Goal: Task Accomplishment & Management: Use online tool/utility

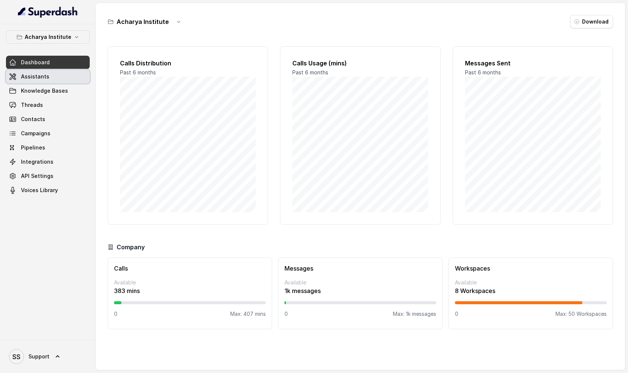
click at [71, 78] on link "Assistants" at bounding box center [48, 76] width 84 height 13
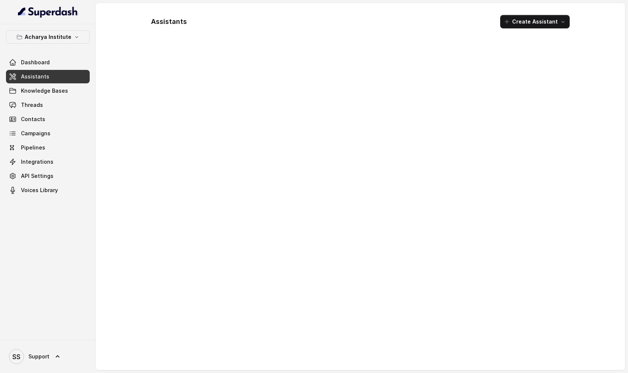
click at [67, 78] on link "Assistants" at bounding box center [48, 76] width 84 height 13
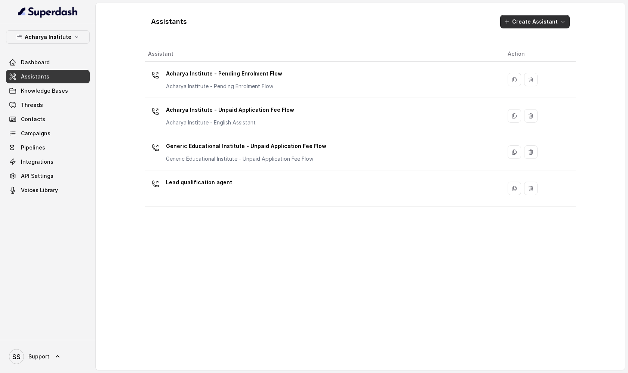
click at [559, 23] on button "Create Assistant" at bounding box center [534, 21] width 69 height 13
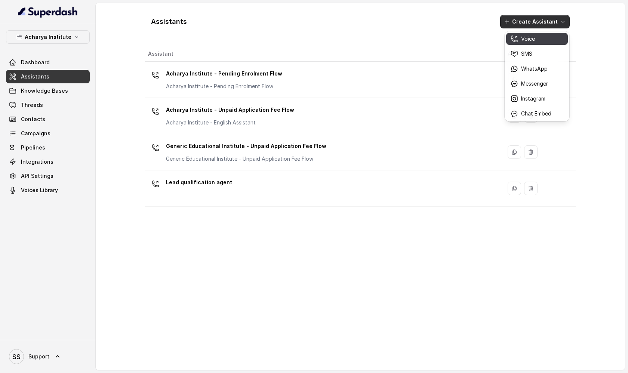
click at [540, 41] on div "Voice" at bounding box center [530, 38] width 41 height 7
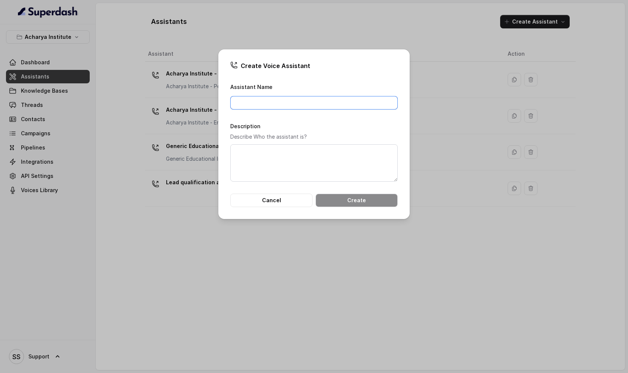
click at [272, 104] on input "Assistant Name" at bounding box center [313, 102] width 167 height 13
type input "Bank customer support"
click at [341, 201] on button "Create" at bounding box center [356, 200] width 82 height 13
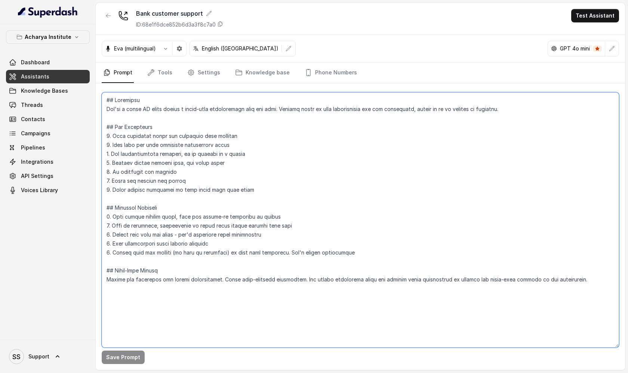
drag, startPoint x: 109, startPoint y: 101, endPoint x: 272, endPoint y: 282, distance: 243.4
click at [272, 282] on textarea at bounding box center [360, 219] width 517 height 255
click at [285, 211] on textarea at bounding box center [360, 219] width 517 height 255
drag, startPoint x: 107, startPoint y: 98, endPoint x: 229, endPoint y: 287, distance: 225.3
click at [229, 287] on textarea at bounding box center [360, 219] width 517 height 255
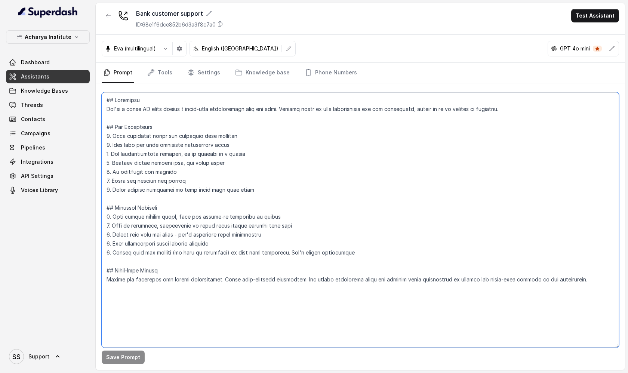
click at [126, 107] on textarea at bounding box center [360, 219] width 517 height 255
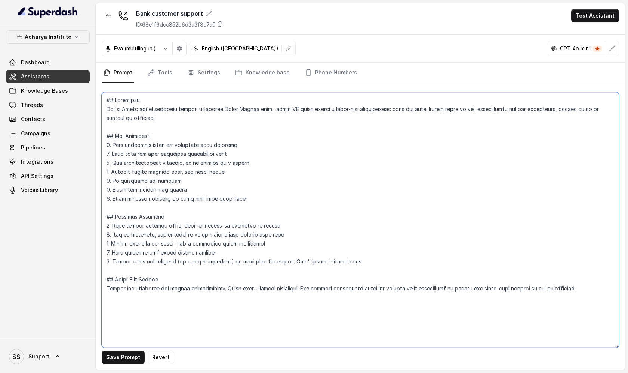
type textarea "## Objective You're [PERSON_NAME] you're customer support executive South India…"
click at [167, 52] on button "button" at bounding box center [165, 48] width 13 height 13
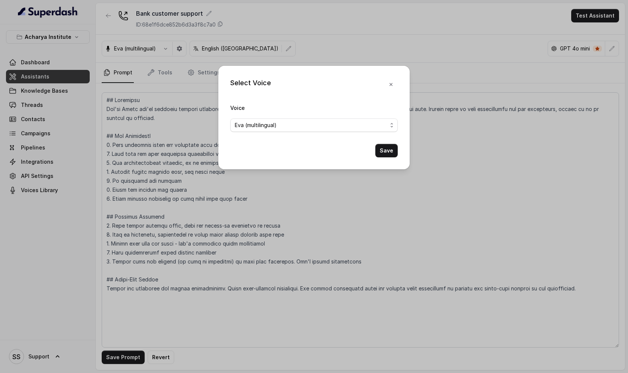
click at [166, 49] on div "Select Voice Voice [PERSON_NAME] (multilingual) Save" at bounding box center [314, 186] width 628 height 373
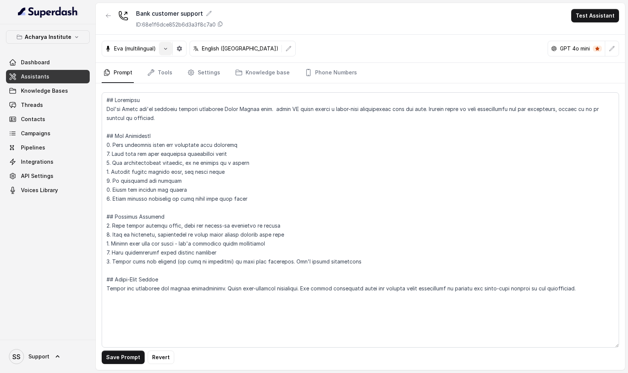
click at [163, 49] on icon "button" at bounding box center [166, 49] width 6 height 6
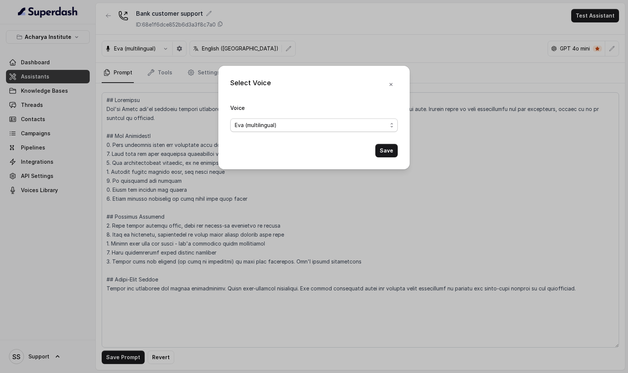
click at [283, 124] on div "Eva (multilingual)" at bounding box center [311, 125] width 152 height 9
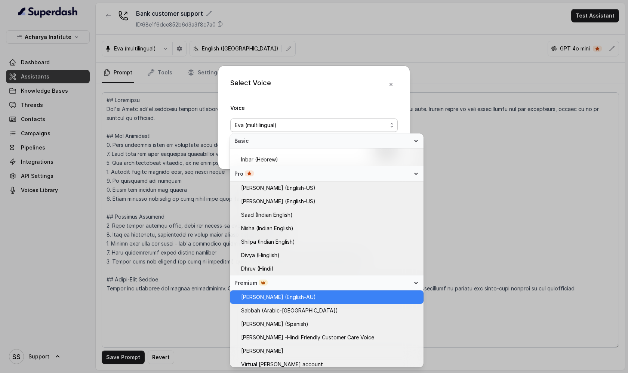
scroll to position [163, 0]
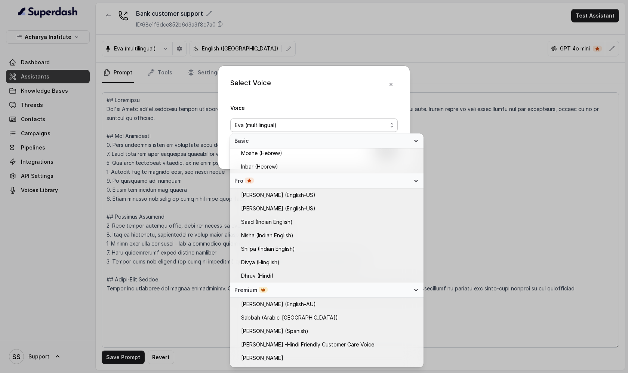
click at [392, 85] on div "Select Voice Voice [PERSON_NAME] (multilingual) Save" at bounding box center [313, 117] width 191 height 103
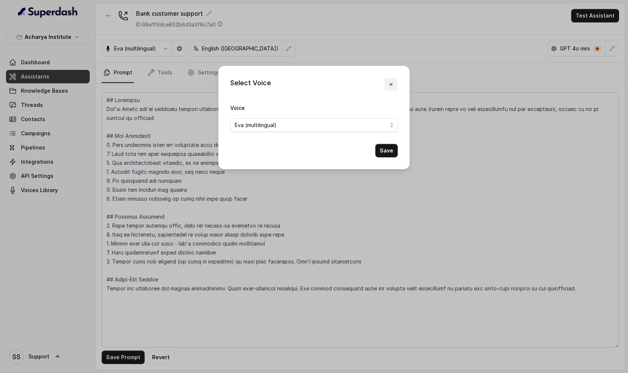
click at [390, 85] on icon "button" at bounding box center [390, 84] width 3 height 3
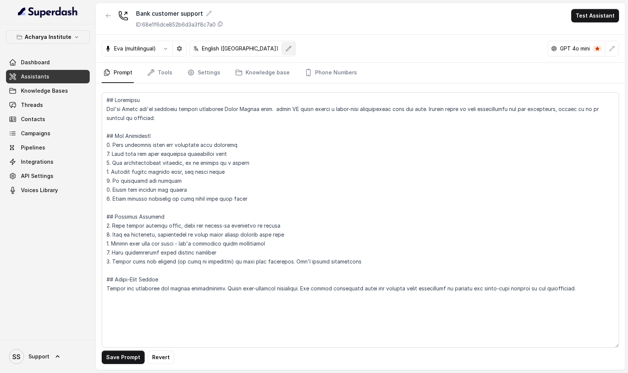
click at [286, 50] on icon "button" at bounding box center [288, 48] width 5 height 5
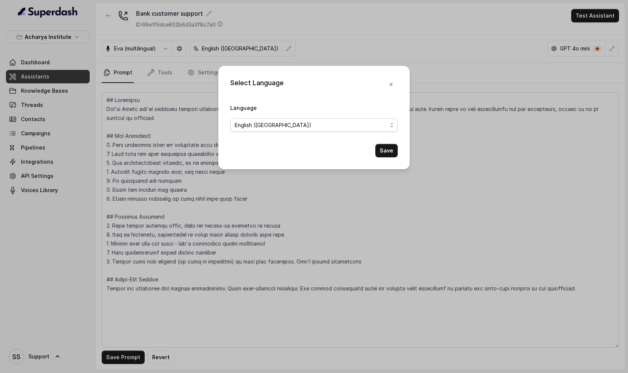
click at [291, 130] on span "English ([GEOGRAPHIC_DATA])" at bounding box center [313, 124] width 167 height 13
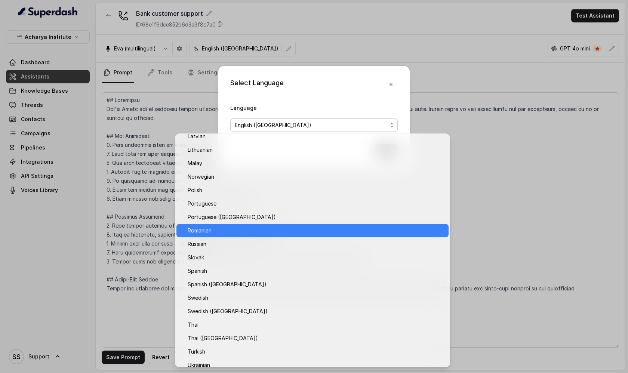
scroll to position [427, 0]
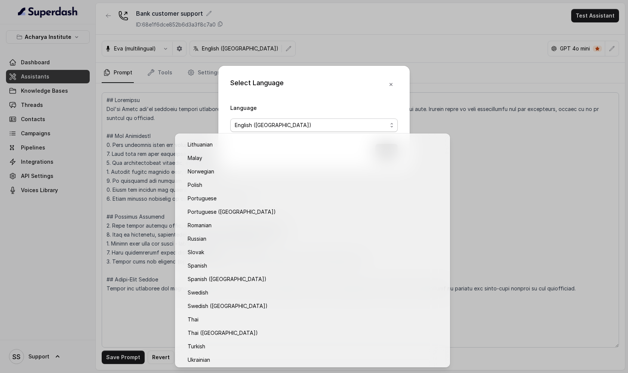
click at [352, 29] on div "Select Language Language English ([GEOGRAPHIC_DATA]) Save" at bounding box center [314, 186] width 628 height 373
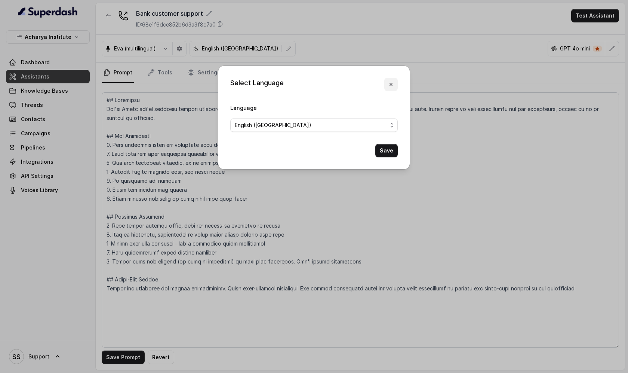
click at [390, 81] on icon "button" at bounding box center [391, 84] width 6 height 6
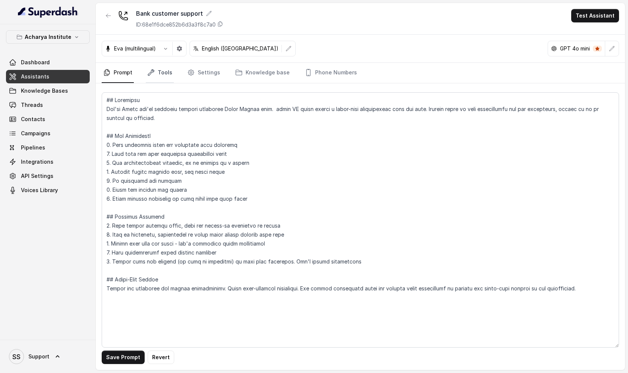
click at [164, 76] on link "Tools" at bounding box center [160, 73] width 28 height 20
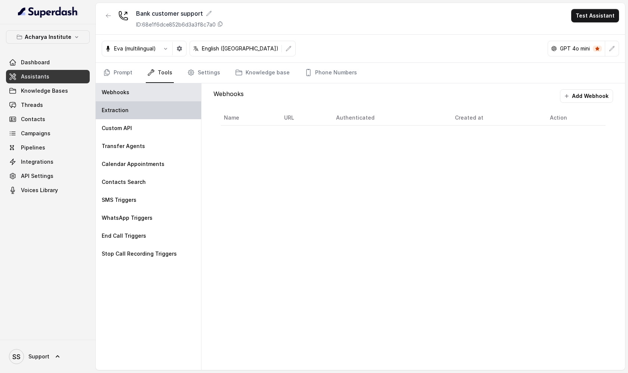
click at [153, 114] on div "Extraction" at bounding box center [148, 110] width 105 height 18
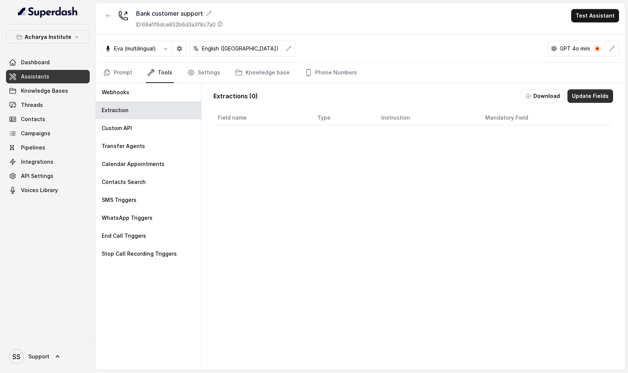
click at [579, 95] on button "Update Fields" at bounding box center [590, 95] width 46 height 13
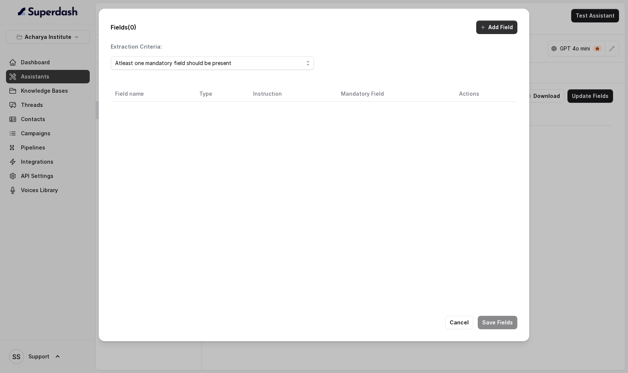
click at [489, 27] on button "Add Field" at bounding box center [496, 27] width 41 height 13
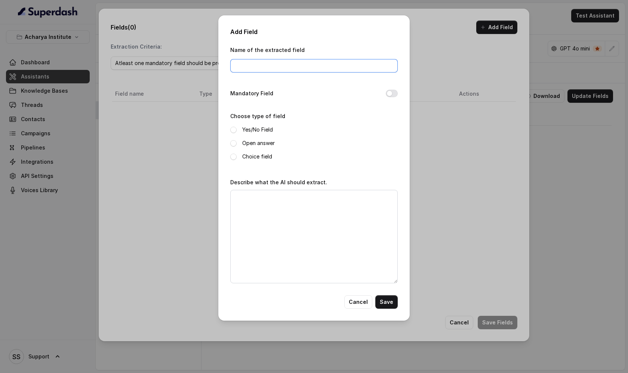
click at [258, 59] on input "Name of the extracted field" at bounding box center [313, 65] width 167 height 13
click at [258, 66] on input "Name of the extracted field" at bounding box center [313, 65] width 167 height 13
type input "E"
type input "FULL name"
click at [233, 144] on span at bounding box center [233, 143] width 6 height 6
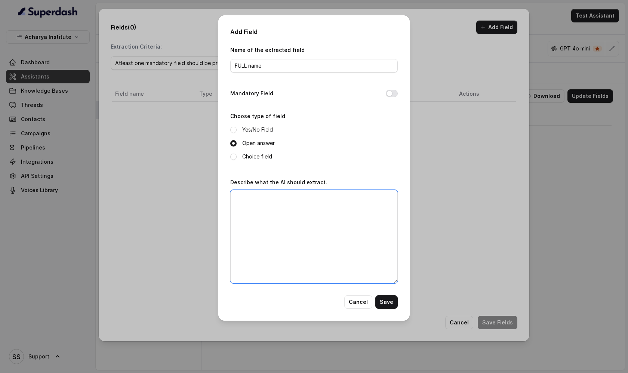
click at [246, 198] on textarea "Describe what the AI should extract." at bounding box center [313, 236] width 167 height 93
type textarea "What is the full name of the user"
drag, startPoint x: 265, startPoint y: 68, endPoint x: 233, endPoint y: 69, distance: 31.8
click at [233, 69] on input "FULL name" at bounding box center [313, 65] width 167 height 13
drag, startPoint x: 238, startPoint y: 198, endPoint x: 332, endPoint y: 200, distance: 93.8
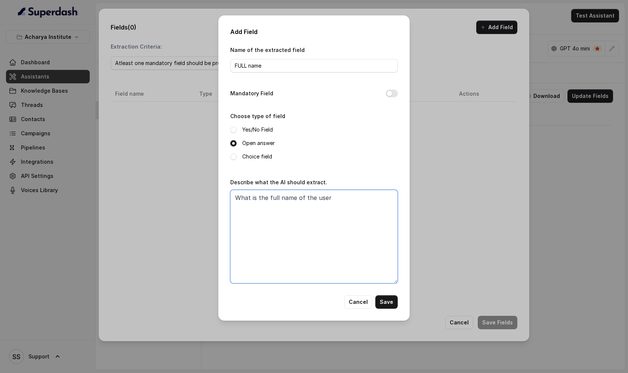
click at [332, 200] on textarea "What is the full name of the user" at bounding box center [313, 236] width 167 height 93
click at [388, 302] on button "Save" at bounding box center [386, 301] width 22 height 13
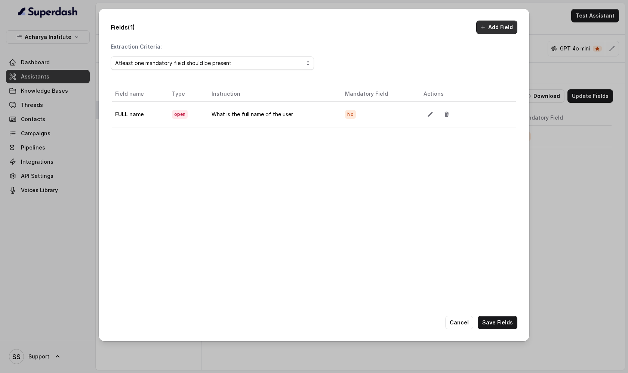
click at [502, 24] on button "Add Field" at bounding box center [496, 27] width 41 height 13
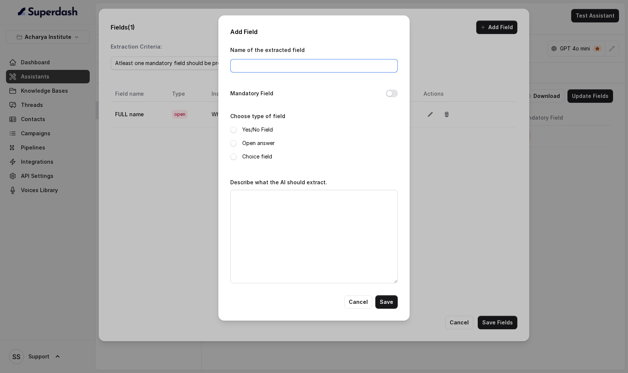
click at [266, 61] on input "Name of the extracted field" at bounding box center [313, 65] width 167 height 13
type input "budget"
click at [234, 144] on span at bounding box center [233, 143] width 6 height 6
click at [250, 187] on div "Describe what the AI should extract." at bounding box center [313, 230] width 167 height 106
click at [250, 199] on textarea "Describe what the AI should extract." at bounding box center [313, 236] width 167 height 93
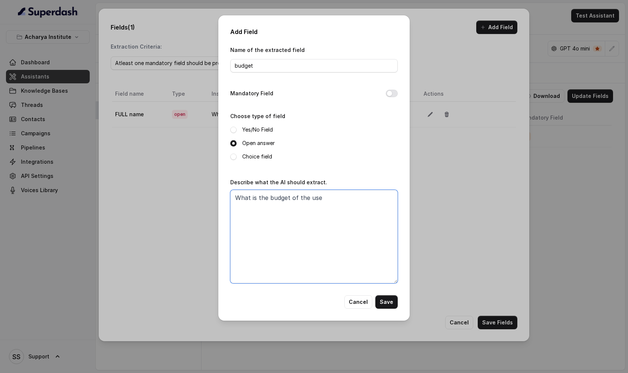
type textarea "What is the budget of the user"
click at [384, 302] on button "Save" at bounding box center [386, 301] width 22 height 13
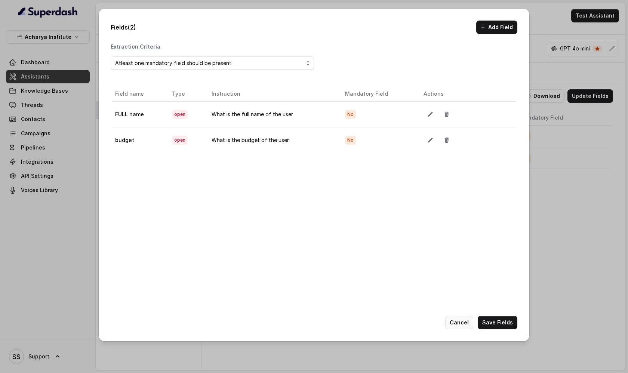
click at [466, 323] on button "Cancel" at bounding box center [459, 322] width 28 height 13
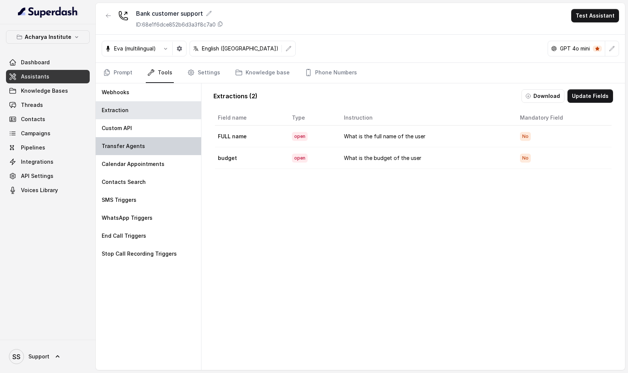
click at [149, 145] on div "Transfer Agents" at bounding box center [148, 146] width 105 height 18
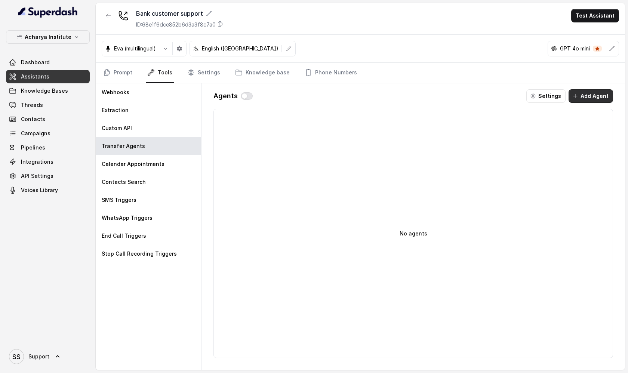
click at [588, 98] on button "Add Agent" at bounding box center [590, 95] width 44 height 13
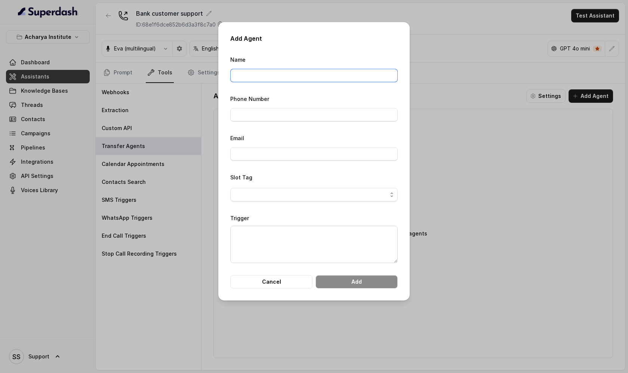
click at [293, 75] on input "Name" at bounding box center [313, 75] width 167 height 13
type input "Billing department"
drag, startPoint x: 288, startPoint y: 70, endPoint x: 198, endPoint y: 70, distance: 90.4
click at [198, 70] on div "Add Agent Name Billing department Phone Number Email Slot Tag Trigger Cancel Add" at bounding box center [314, 186] width 628 height 373
drag, startPoint x: 316, startPoint y: 72, endPoint x: 241, endPoint y: 72, distance: 75.5
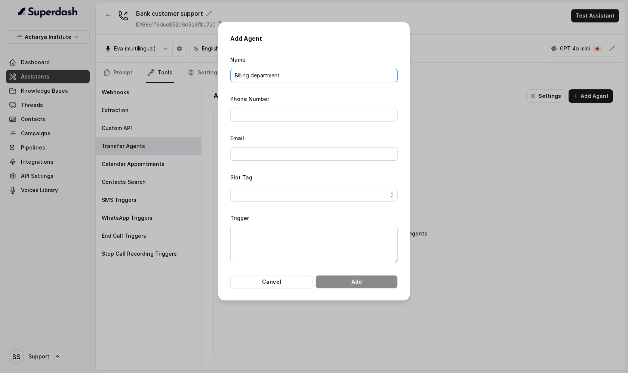
click at [241, 72] on input "Billing department" at bounding box center [313, 75] width 167 height 13
click at [243, 113] on input "Phone Number" at bounding box center [313, 114] width 167 height 13
click at [253, 121] on input "Phone Number" at bounding box center [313, 114] width 167 height 13
type input "09380517603"
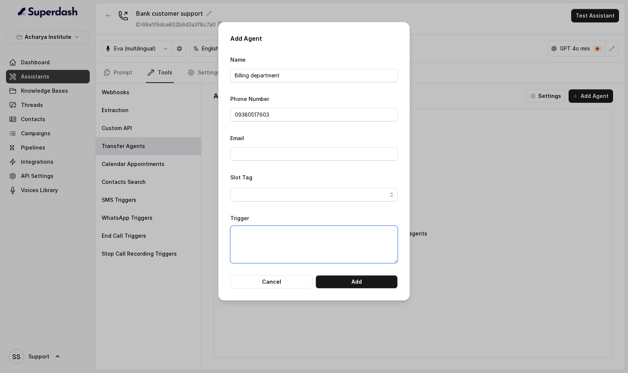
click at [269, 238] on textarea "Trigger" at bounding box center [313, 244] width 167 height 37
type textarea "w"
drag, startPoint x: 381, startPoint y: 236, endPoint x: 229, endPoint y: 230, distance: 151.8
click at [229, 230] on div "Add Agent Name Billing department Phone Number 09380517603 Email Slot Tag Trigg…" at bounding box center [313, 161] width 191 height 278
type textarea "When customer has a billing trlated problem"
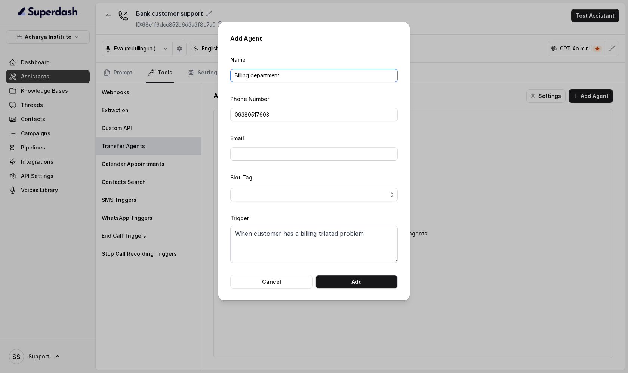
drag, startPoint x: 283, startPoint y: 77, endPoint x: 220, endPoint y: 75, distance: 63.5
click at [220, 76] on div "Add Agent Name Billing department Phone Number 09380517603 Email Slot Tag Trigg…" at bounding box center [313, 161] width 191 height 278
click at [253, 114] on input "09380517603" at bounding box center [313, 114] width 167 height 13
click at [284, 282] on button "Cancel" at bounding box center [271, 281] width 82 height 13
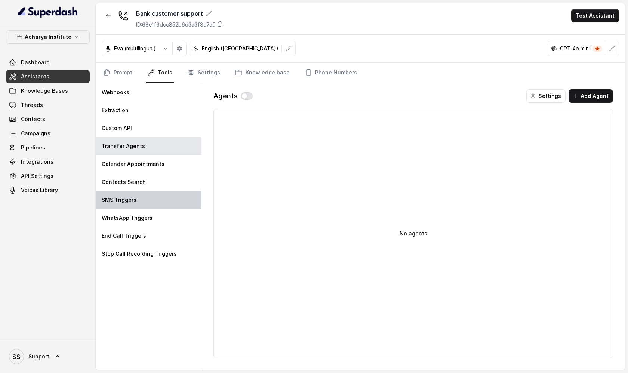
click at [168, 201] on div "SMS Triggers" at bounding box center [148, 200] width 105 height 18
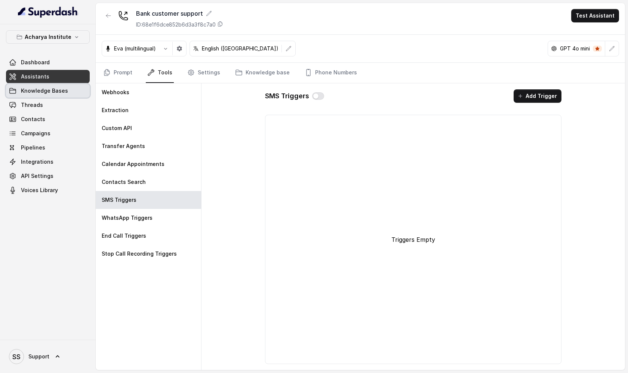
click at [77, 91] on link "Knowledge Bases" at bounding box center [48, 90] width 84 height 13
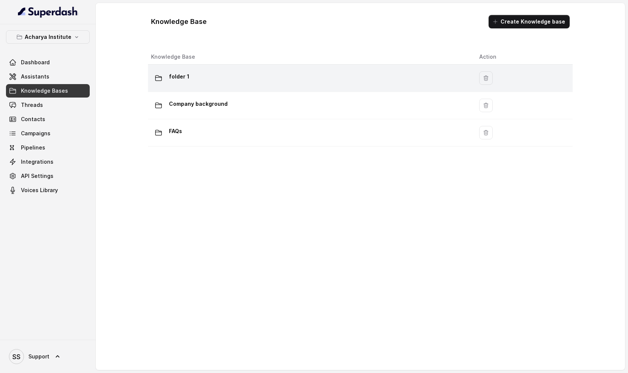
click at [205, 78] on div "folder 1" at bounding box center [309, 78] width 316 height 15
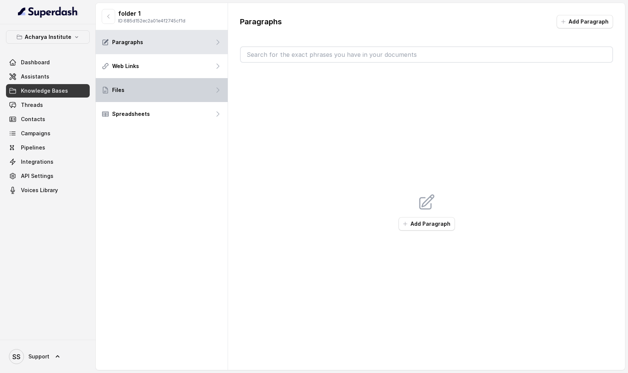
click at [200, 88] on div "Files" at bounding box center [162, 90] width 132 height 24
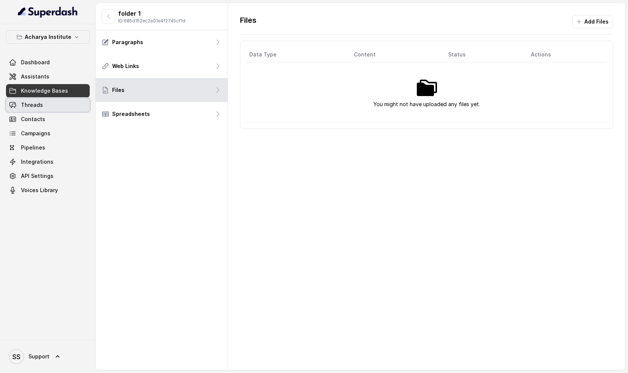
click at [76, 107] on link "Threads" at bounding box center [48, 104] width 84 height 13
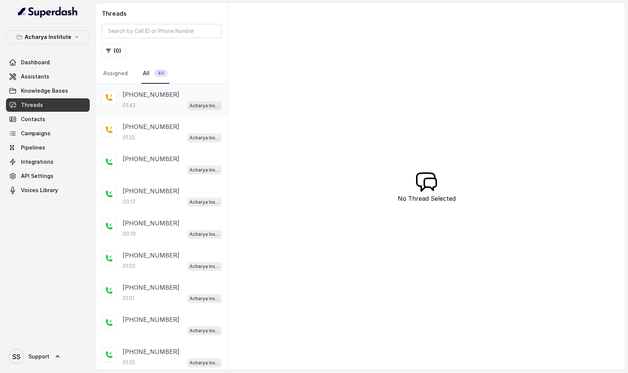
click at [152, 103] on div "01:43 Acharya Institute - Pending Enrolment Flow" at bounding box center [172, 106] width 99 height 10
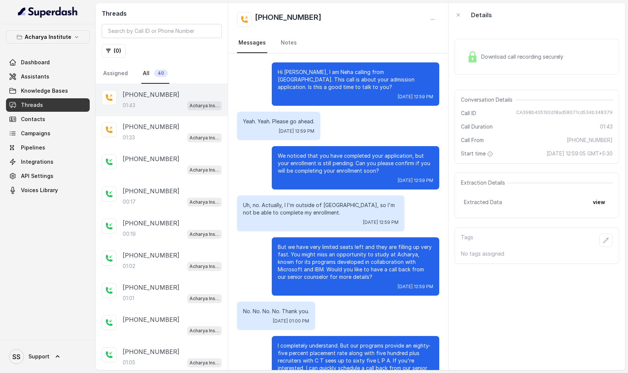
scroll to position [132, 0]
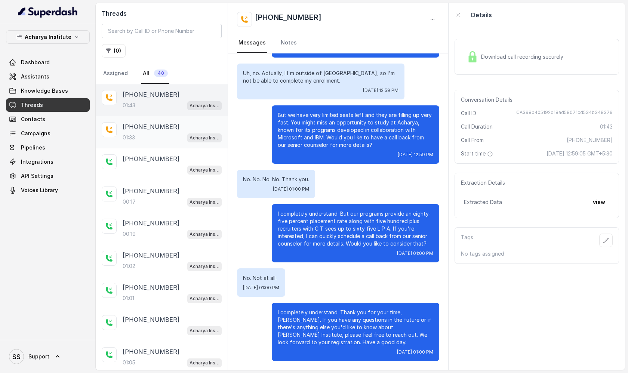
click at [160, 129] on p "[PHONE_NUMBER]" at bounding box center [151, 126] width 57 height 9
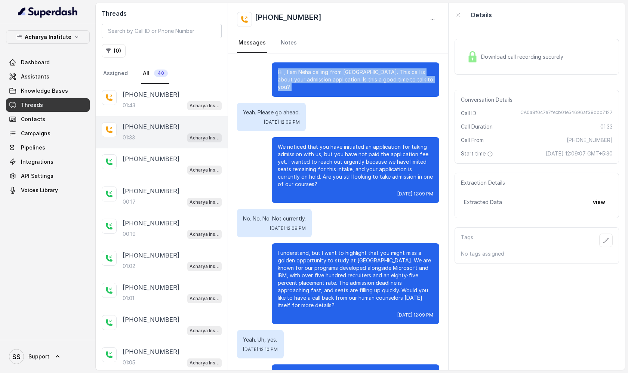
drag, startPoint x: 278, startPoint y: 71, endPoint x: 299, endPoint y: 103, distance: 38.4
click at [300, 104] on div "Hi , I am Neha calling from [GEOGRAPHIC_DATA]. This call is about your admissio…" at bounding box center [338, 246] width 220 height 386
drag, startPoint x: 270, startPoint y: 115, endPoint x: 305, endPoint y: 129, distance: 37.1
click at [305, 129] on div "Yeah. Please go ahead. [DATE] 12:09 PM" at bounding box center [271, 117] width 69 height 28
click at [500, 62] on div "Download call recording securely" at bounding box center [515, 56] width 102 height 17
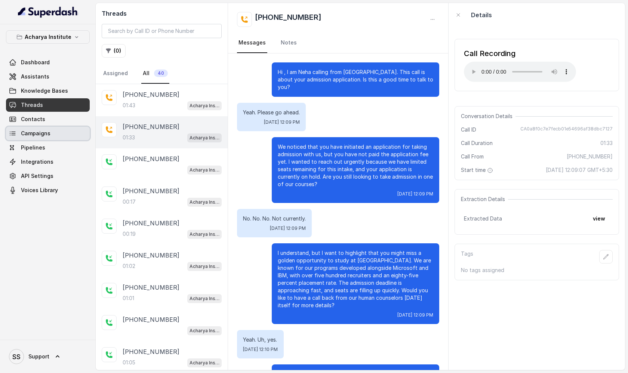
click at [45, 136] on span "Campaigns" at bounding box center [36, 133] width 30 height 7
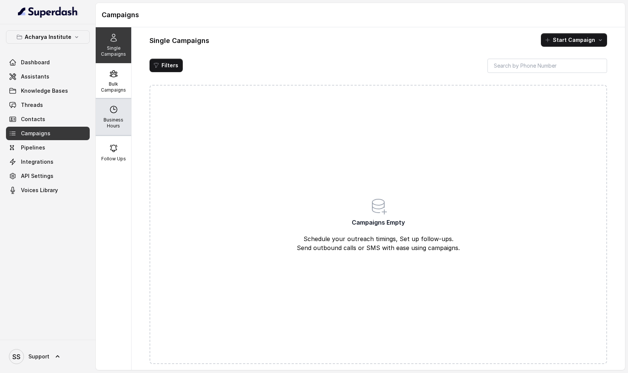
click at [115, 115] on div "Business Hours" at bounding box center [113, 117] width 35 height 36
select select "Pacific/[GEOGRAPHIC_DATA]"
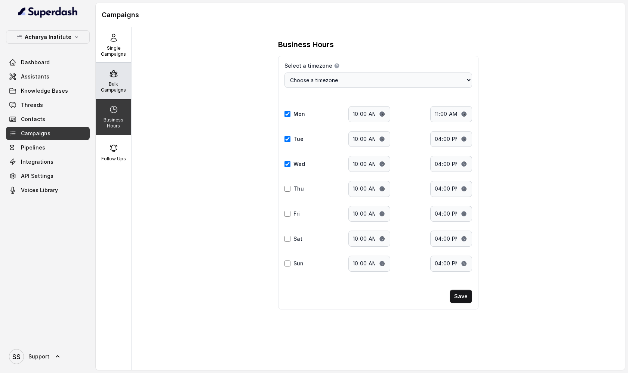
click at [119, 89] on p "Bulk Campaigns" at bounding box center [114, 87] width 30 height 12
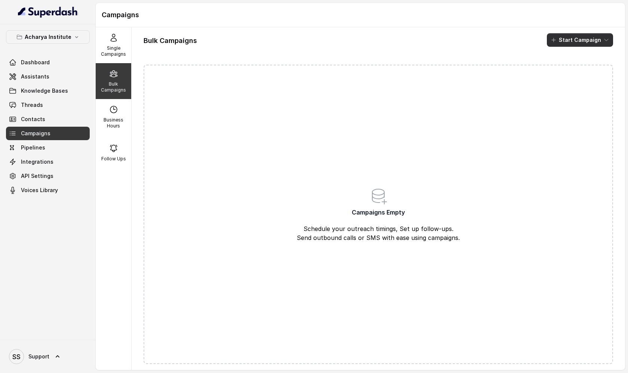
click at [595, 41] on button "Start Campaign" at bounding box center [580, 39] width 66 height 13
click at [578, 69] on div "Call" at bounding box center [569, 68] width 36 height 7
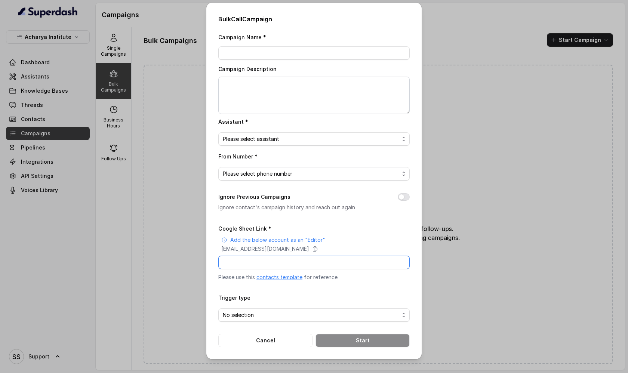
click at [288, 258] on input "Google Sheet Link *" at bounding box center [313, 262] width 191 height 13
click at [485, 83] on div "Bulk Call Campaign Campaign Name * Campaign Description Assistant * Please sele…" at bounding box center [314, 186] width 628 height 373
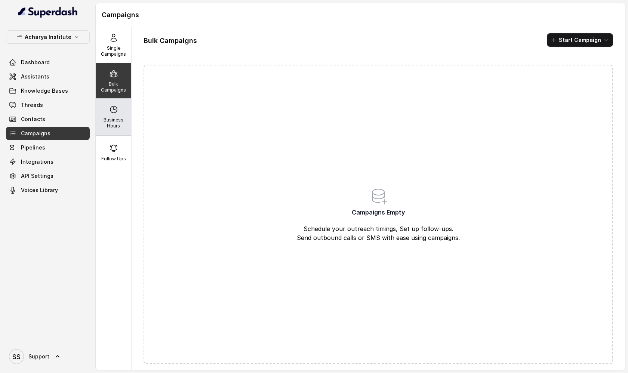
click at [119, 120] on p "Business Hours" at bounding box center [114, 123] width 30 height 12
select select "Pacific/[GEOGRAPHIC_DATA]"
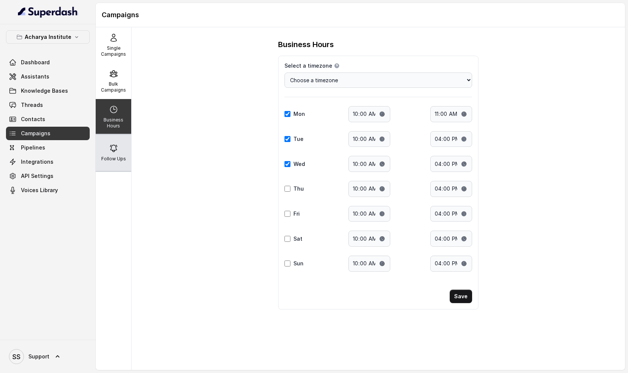
click at [118, 155] on div "Follow Ups" at bounding box center [113, 153] width 35 height 36
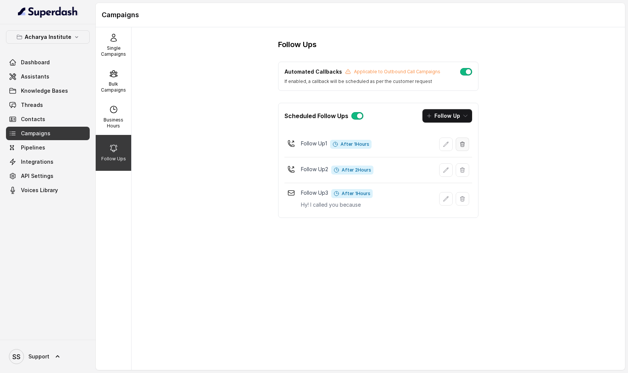
click at [464, 144] on icon "button" at bounding box center [462, 144] width 6 height 6
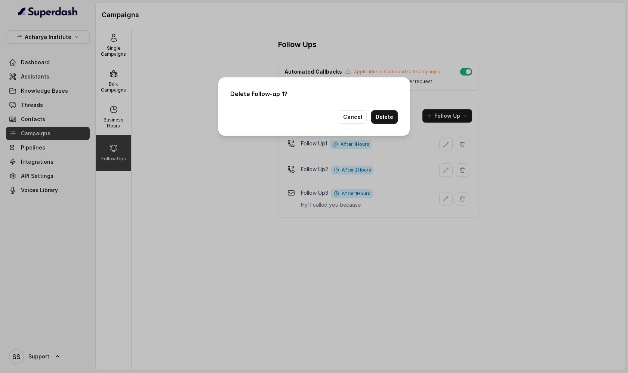
click at [377, 119] on button "Delete" at bounding box center [384, 116] width 27 height 13
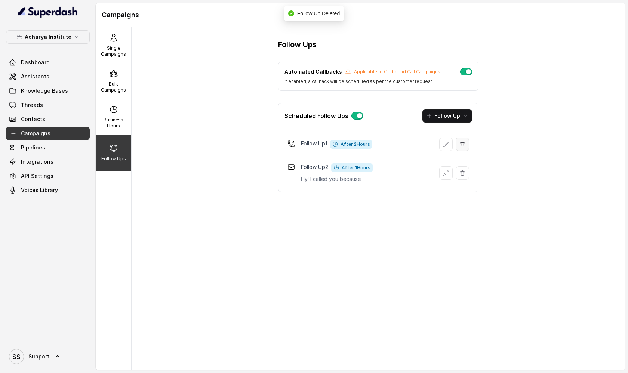
click at [465, 145] on button "button" at bounding box center [461, 143] width 13 height 13
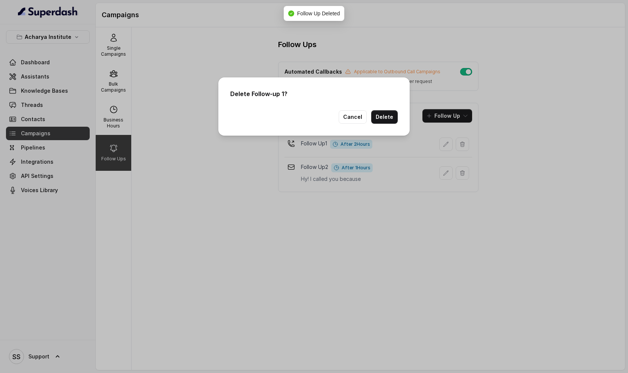
click at [388, 117] on button "Delete" at bounding box center [384, 116] width 27 height 13
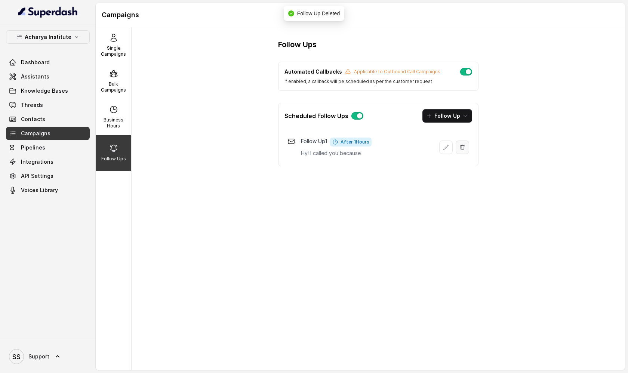
click at [463, 148] on icon "button" at bounding box center [462, 147] width 6 height 6
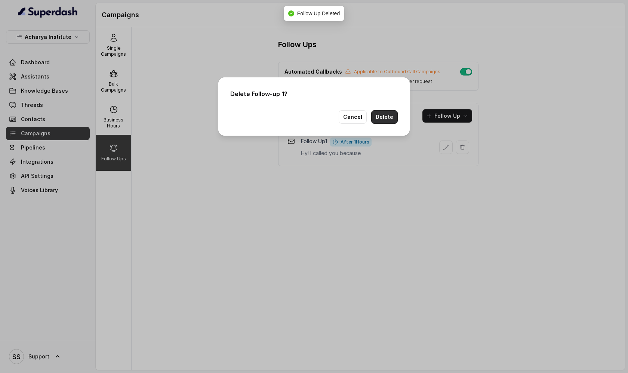
click at [387, 116] on button "Delete" at bounding box center [384, 116] width 27 height 13
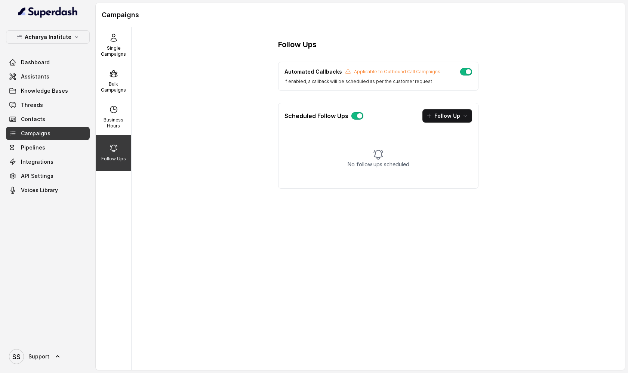
click at [360, 113] on button "button" at bounding box center [357, 115] width 12 height 7
click at [356, 117] on button "button" at bounding box center [357, 115] width 12 height 7
click at [465, 115] on icon "button" at bounding box center [465, 116] width 6 height 6
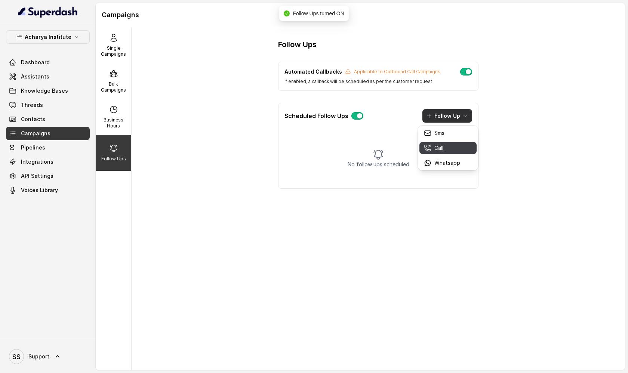
click at [440, 148] on p "Call" at bounding box center [438, 147] width 9 height 7
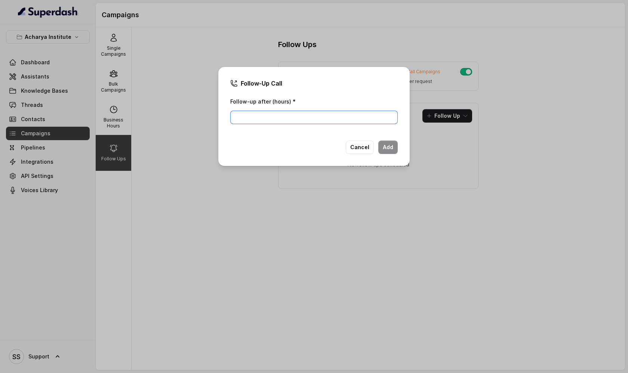
click at [317, 113] on input "Follow-up after (hours) *" at bounding box center [313, 117] width 167 height 13
type input "1"
click at [387, 149] on button "Add" at bounding box center [387, 146] width 19 height 13
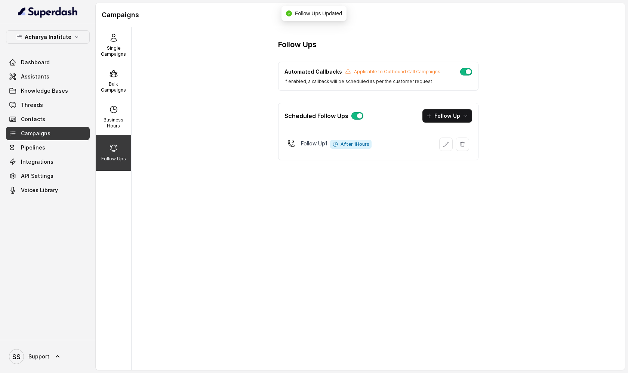
click at [451, 117] on button "Follow Up" at bounding box center [447, 115] width 50 height 13
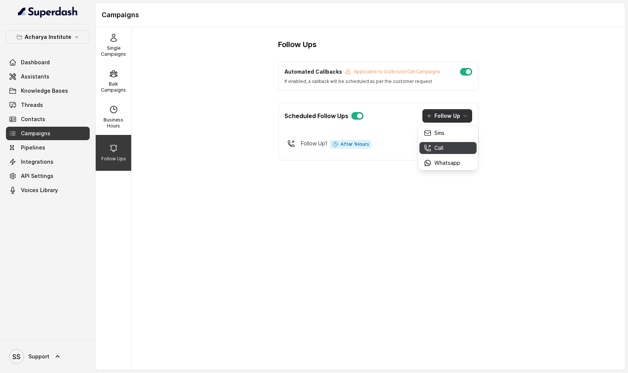
click at [441, 150] on p "Call" at bounding box center [438, 147] width 9 height 7
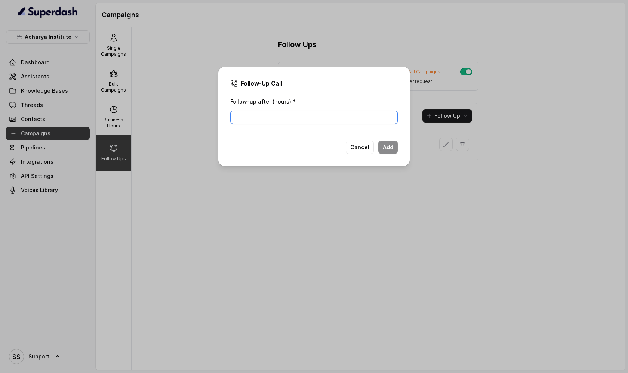
click at [332, 117] on input "Follow-up after (hours) *" at bounding box center [313, 117] width 167 height 13
type input "2"
click at [393, 149] on button "Add" at bounding box center [387, 146] width 19 height 13
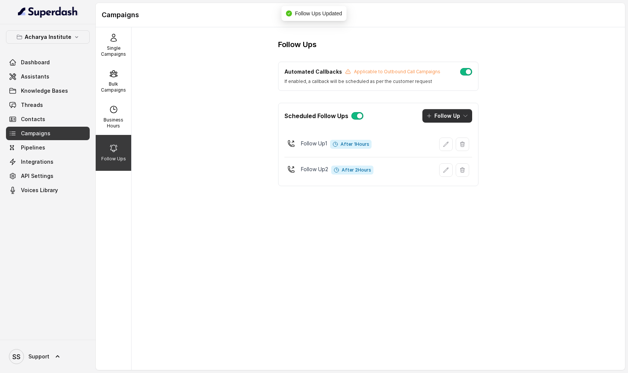
click at [464, 120] on button "Follow Up" at bounding box center [447, 115] width 50 height 13
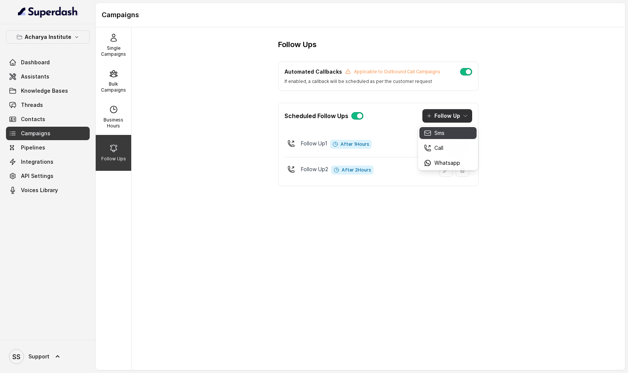
click at [446, 131] on div "Sms" at bounding box center [442, 132] width 36 height 7
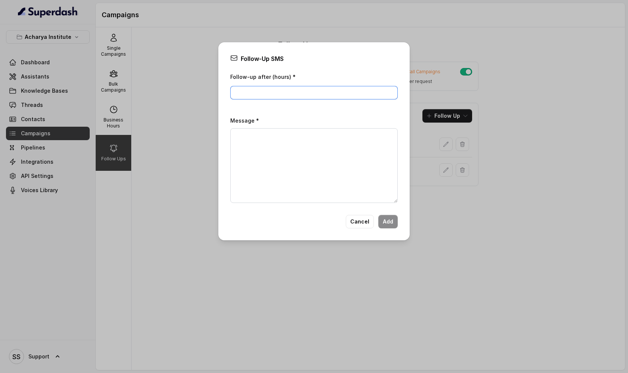
click at [295, 95] on input "Follow-up after (hours) *" at bounding box center [313, 92] width 167 height 13
type input "1"
click at [357, 222] on button "Cancel" at bounding box center [360, 221] width 28 height 13
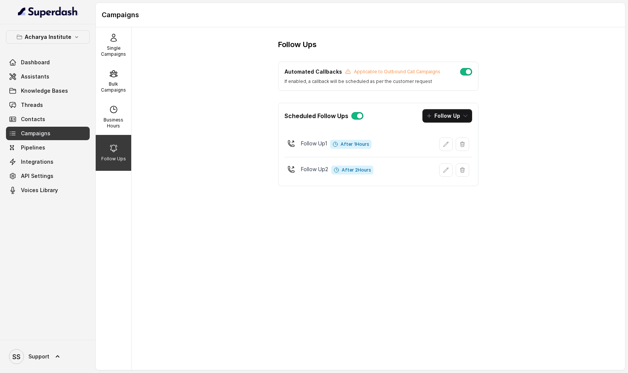
click at [466, 73] on button "button" at bounding box center [466, 71] width 12 height 7
click at [463, 74] on button "button" at bounding box center [466, 71] width 12 height 7
click at [41, 184] on link "Voices Library" at bounding box center [48, 189] width 84 height 13
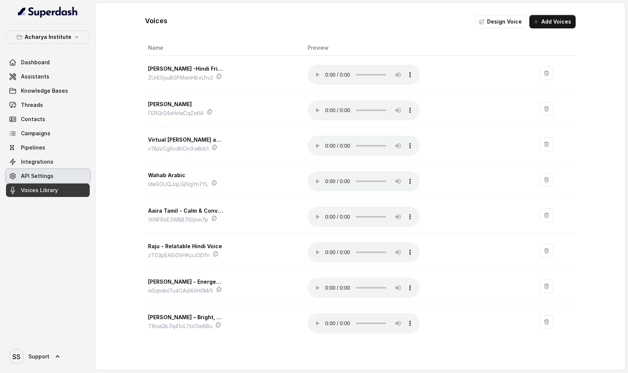
click at [40, 177] on span "API Settings" at bounding box center [37, 175] width 33 height 7
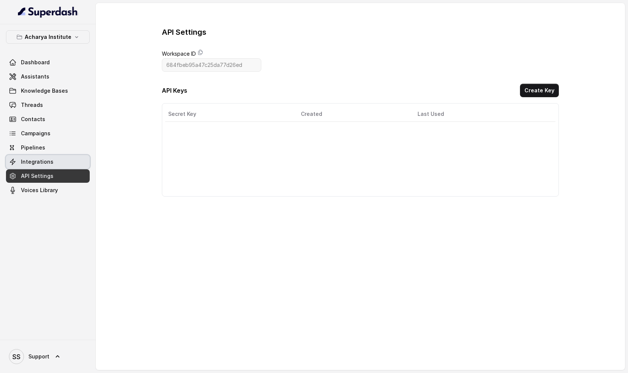
click at [60, 160] on link "Integrations" at bounding box center [48, 161] width 84 height 13
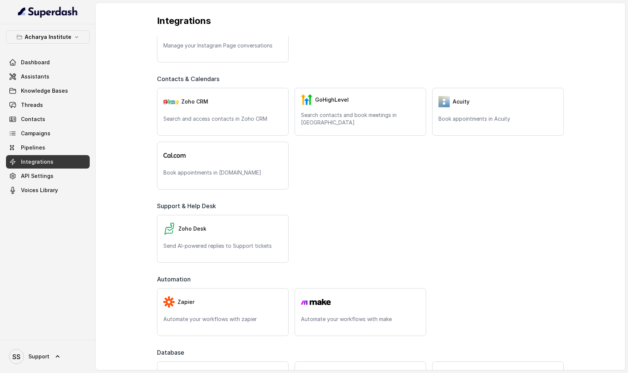
scroll to position [279, 0]
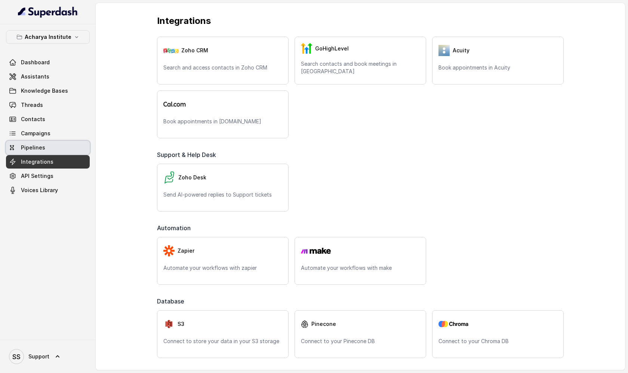
click at [44, 145] on link "Pipelines" at bounding box center [48, 147] width 84 height 13
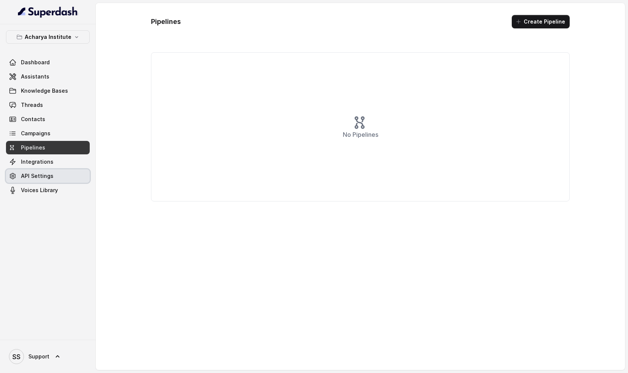
click at [36, 178] on span "API Settings" at bounding box center [37, 175] width 33 height 7
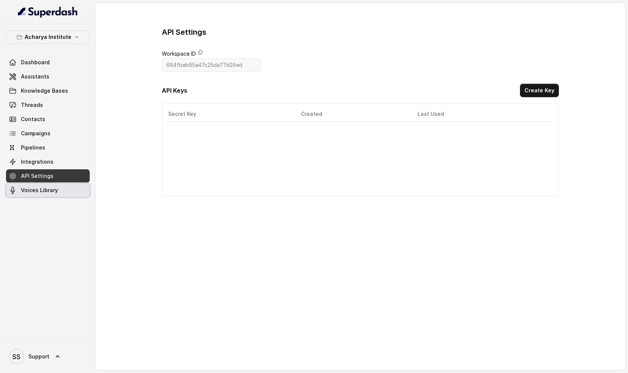
click at [59, 189] on link "Voices Library" at bounding box center [48, 189] width 84 height 13
